Goal: Navigation & Orientation: Find specific page/section

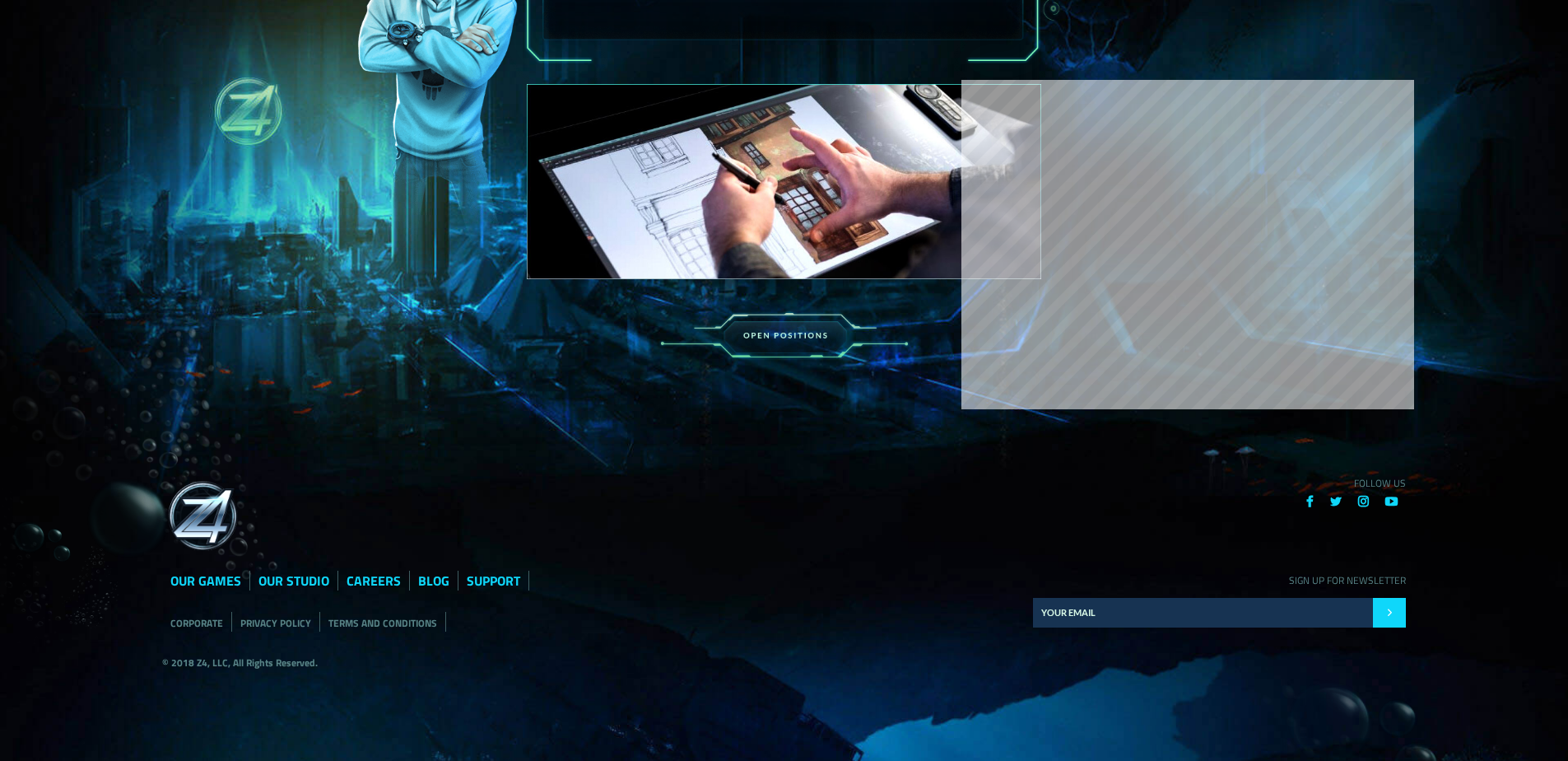
scroll to position [2528, 0]
click at [432, 581] on link "BLOG" at bounding box center [433, 581] width 31 height 20
